Goal: Task Accomplishment & Management: Use online tool/utility

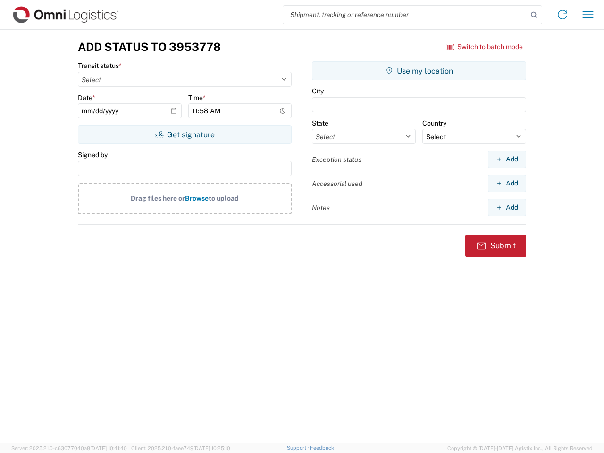
click at [405, 15] on input "search" at bounding box center [405, 15] width 245 height 18
click at [534, 15] on icon at bounding box center [534, 14] width 13 height 13
click at [563, 15] on icon at bounding box center [562, 14] width 15 height 15
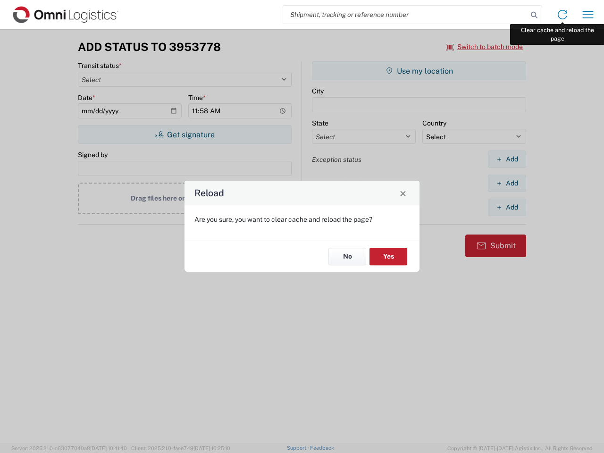
click at [588, 15] on div "Reload Are you sure, you want to clear cache and reload the page? No Yes" at bounding box center [302, 226] width 604 height 453
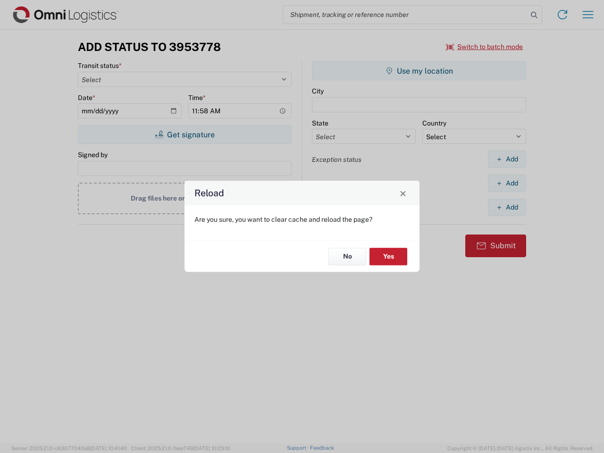
click at [485, 47] on div "Reload Are you sure, you want to clear cache and reload the page? No Yes" at bounding box center [302, 226] width 604 height 453
click at [185, 135] on div "Reload Are you sure, you want to clear cache and reload the page? No Yes" at bounding box center [302, 226] width 604 height 453
click at [419, 71] on div "Reload Are you sure, you want to clear cache and reload the page? No Yes" at bounding box center [302, 226] width 604 height 453
click at [507, 159] on div "Reload Are you sure, you want to clear cache and reload the page? No Yes" at bounding box center [302, 226] width 604 height 453
click at [507, 183] on div "Reload Are you sure, you want to clear cache and reload the page? No Yes" at bounding box center [302, 226] width 604 height 453
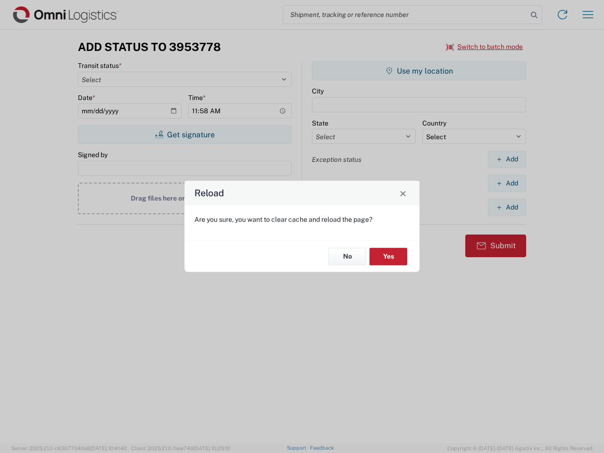
click at [507, 207] on div "Reload Are you sure, you want to clear cache and reload the page? No Yes" at bounding box center [302, 226] width 604 height 453
